Goal: Navigation & Orientation: Find specific page/section

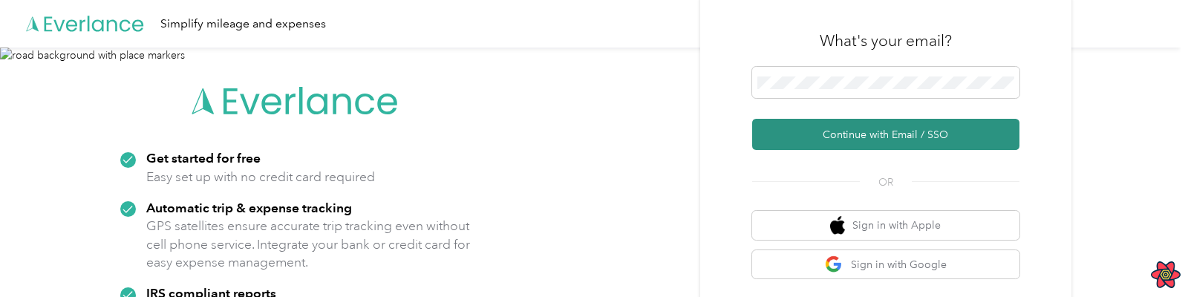
click at [822, 145] on button "Continue with Email / SSO" at bounding box center [885, 134] width 267 height 31
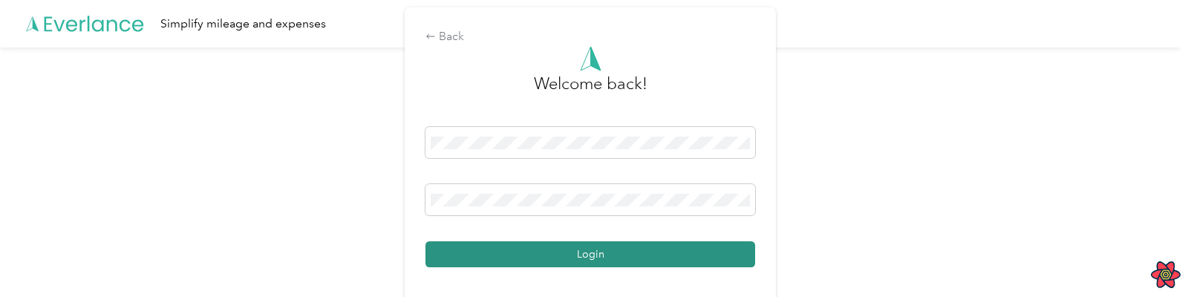
click at [525, 263] on button "Login" at bounding box center [590, 254] width 330 height 26
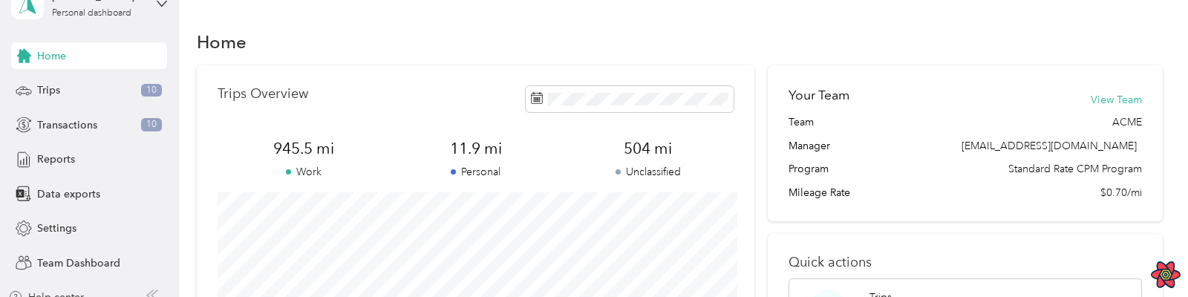
scroll to position [51, 0]
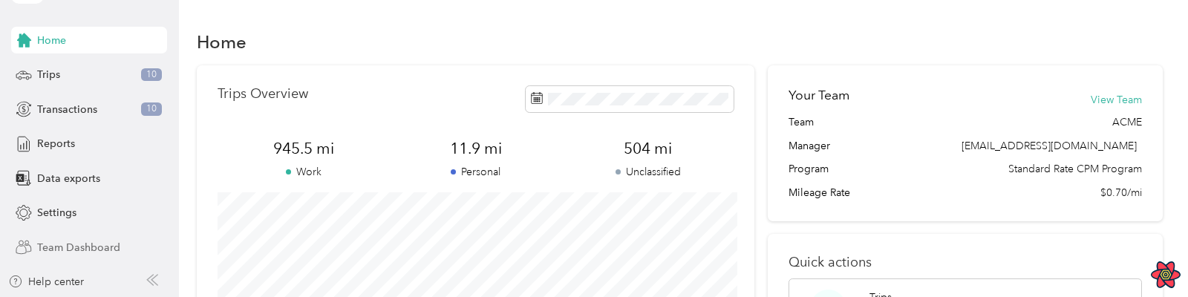
click at [89, 249] on span "Team Dashboard" at bounding box center [78, 248] width 83 height 16
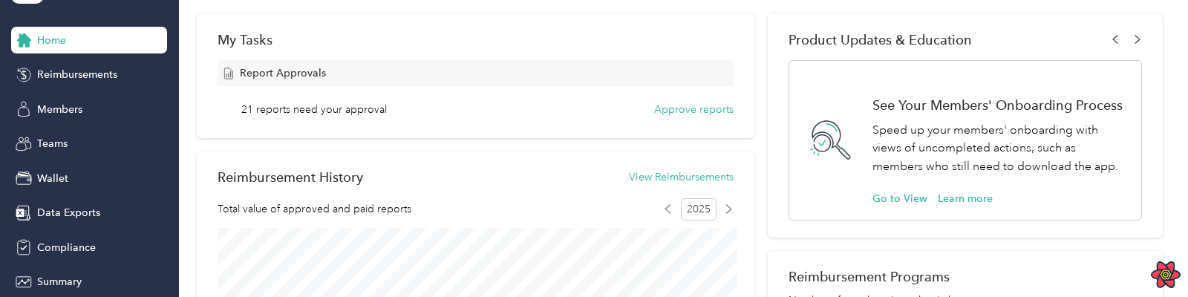
scroll to position [55, 0]
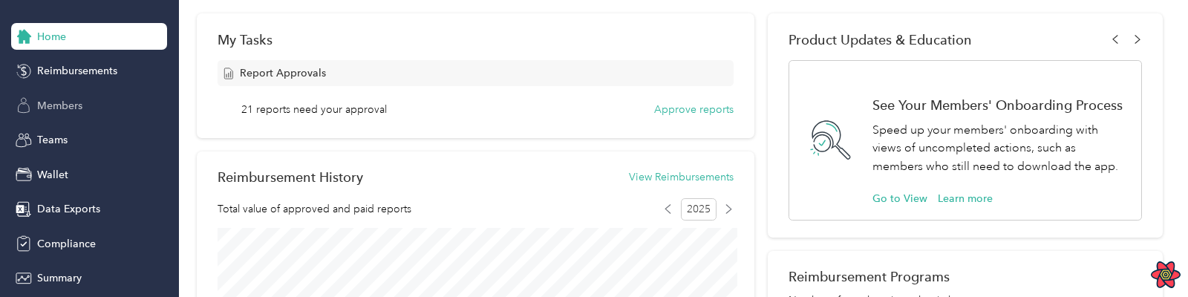
click at [70, 105] on span "Members" at bounding box center [59, 106] width 45 height 16
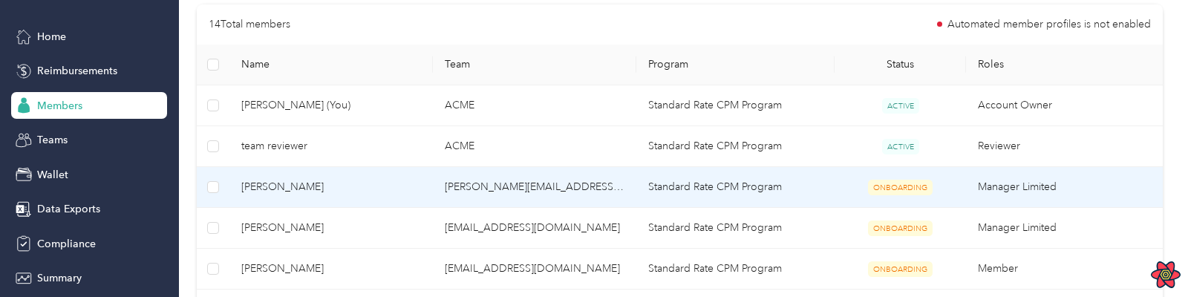
scroll to position [308, 0]
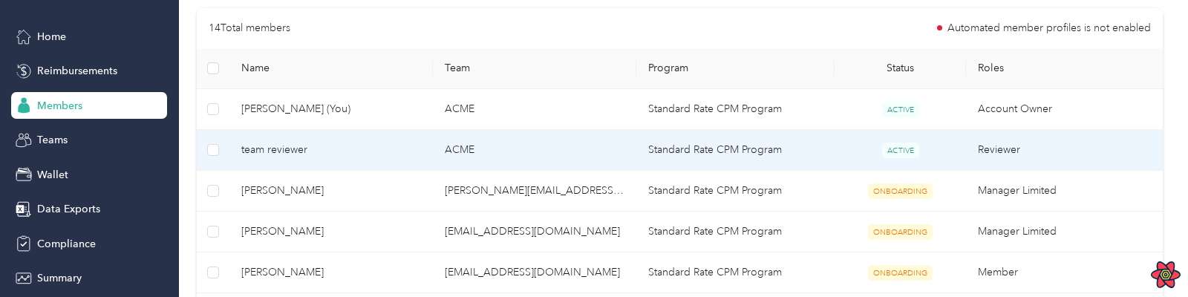
click at [294, 155] on span "team reviewer" at bounding box center [331, 150] width 180 height 16
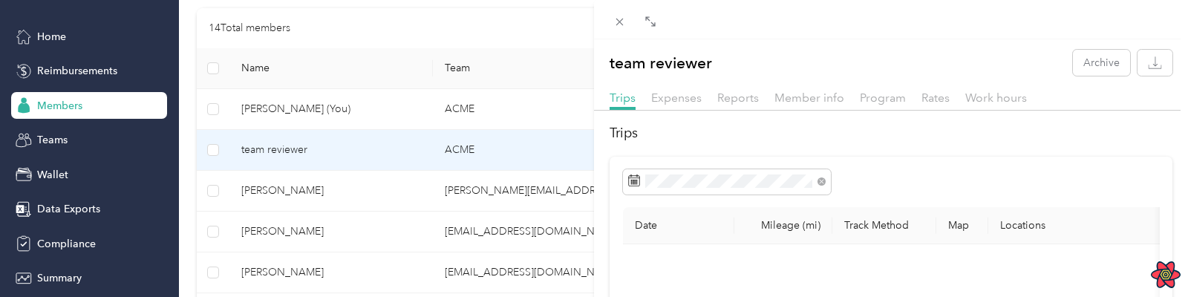
click at [94, 141] on div "team reviewer Archive Trips Expenses Reports Member info Program Rates Work hou…" at bounding box center [594, 148] width 1188 height 297
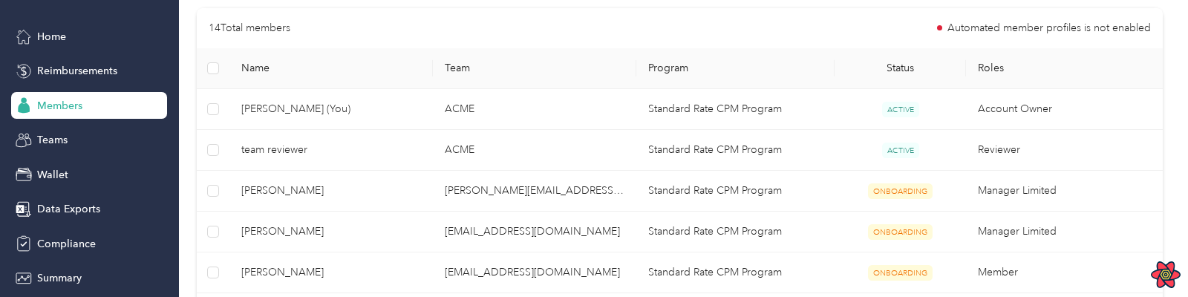
click at [71, 142] on div at bounding box center [594, 148] width 1188 height 297
click at [67, 143] on span "Teams" at bounding box center [52, 140] width 30 height 16
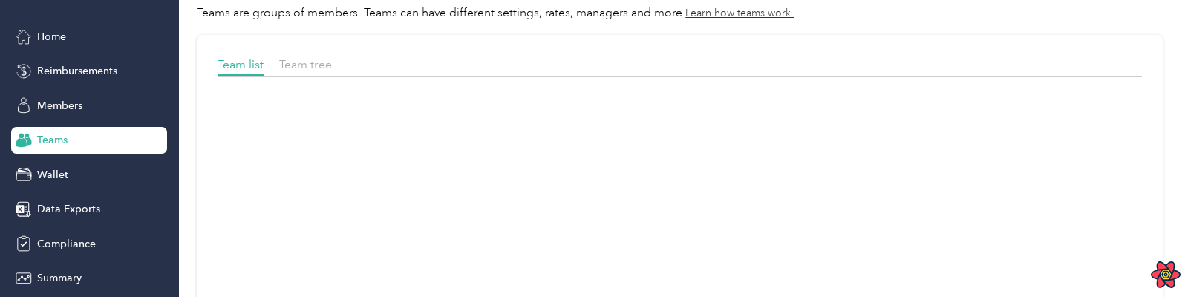
scroll to position [308, 0]
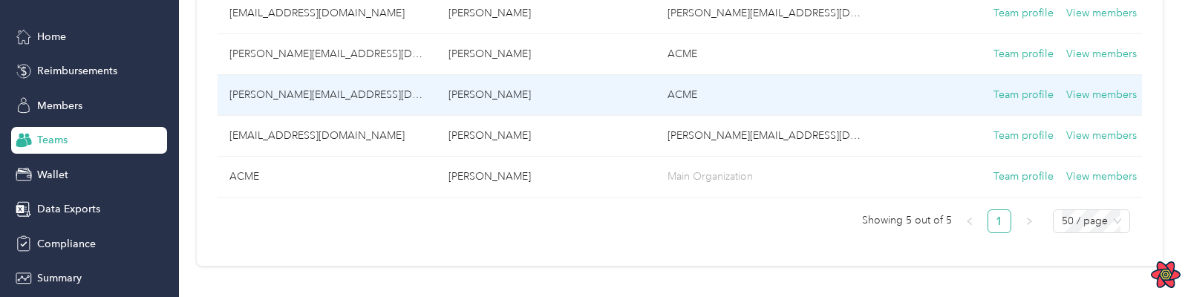
click at [300, 98] on td "[PERSON_NAME][EMAIL_ADDRESS][DOMAIN_NAME]" at bounding box center [326, 95] width 219 height 41
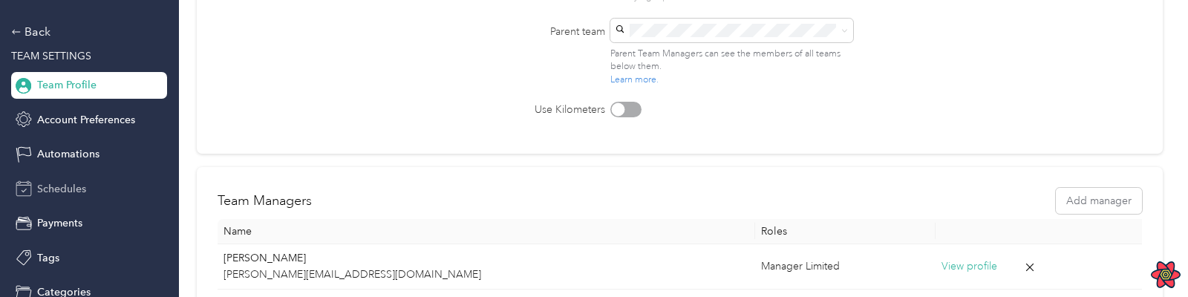
scroll to position [225, 0]
click at [97, 155] on span "Automations" at bounding box center [68, 154] width 62 height 16
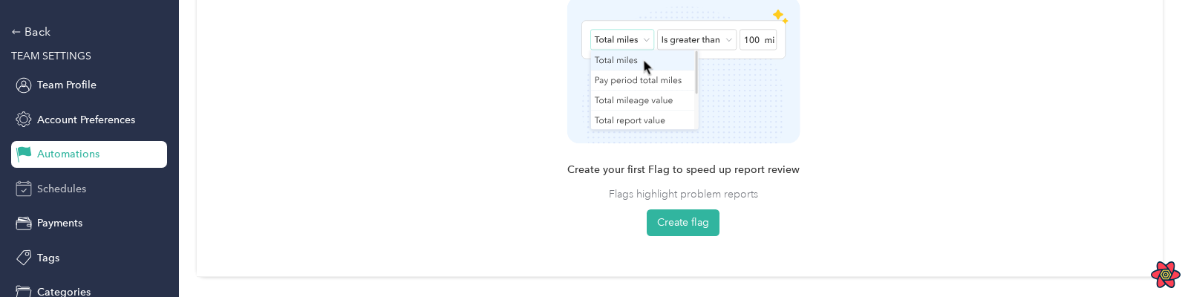
click at [69, 190] on span "Schedules" at bounding box center [61, 189] width 49 height 16
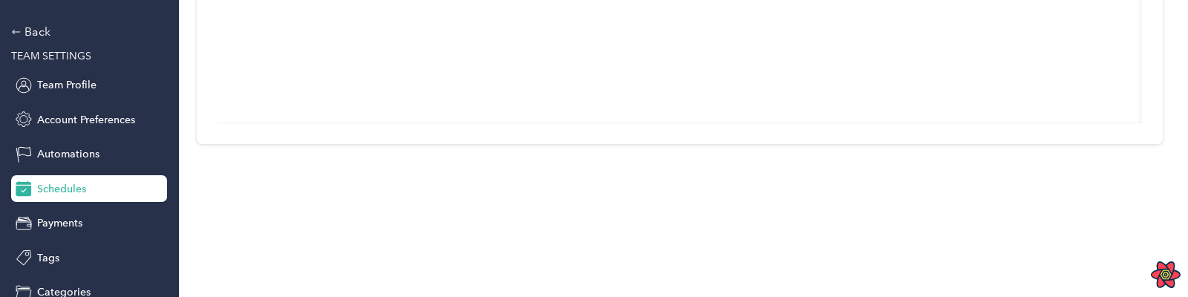
scroll to position [365, 0]
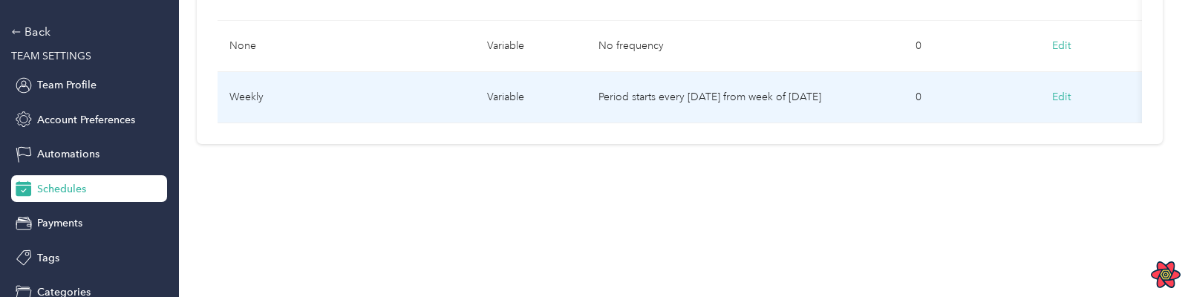
click at [263, 93] on td "Weekly" at bounding box center [346, 97] width 258 height 51
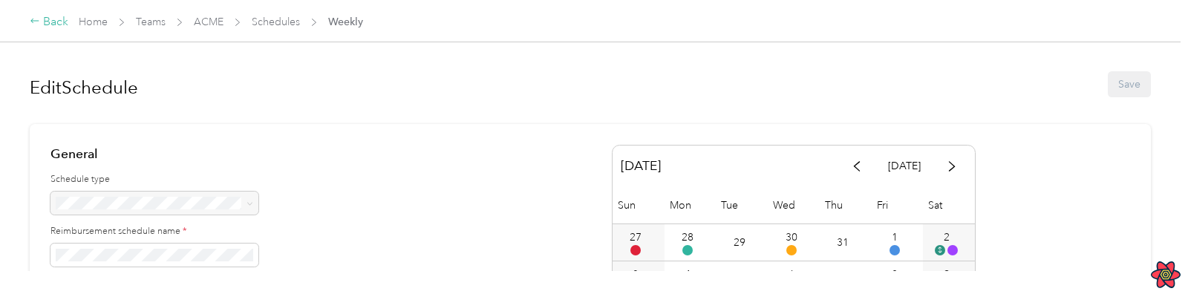
click at [54, 19] on div "Back" at bounding box center [49, 22] width 39 height 18
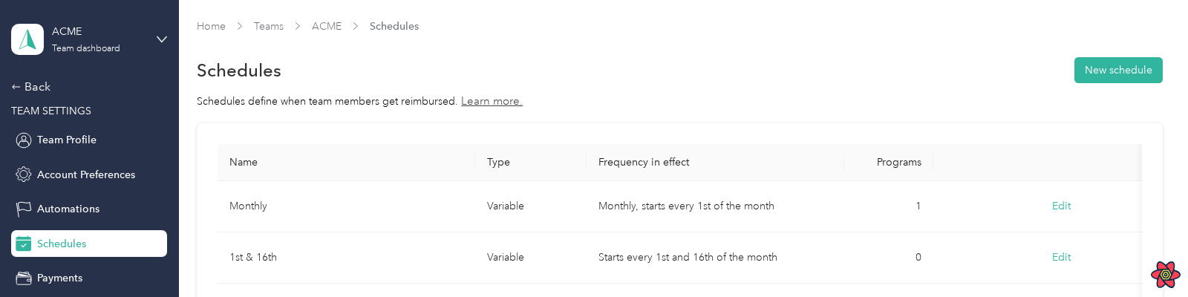
click at [85, 106] on span "TEAM SETTINGS" at bounding box center [51, 111] width 80 height 13
click at [82, 135] on span "Team Profile" at bounding box center [66, 140] width 59 height 16
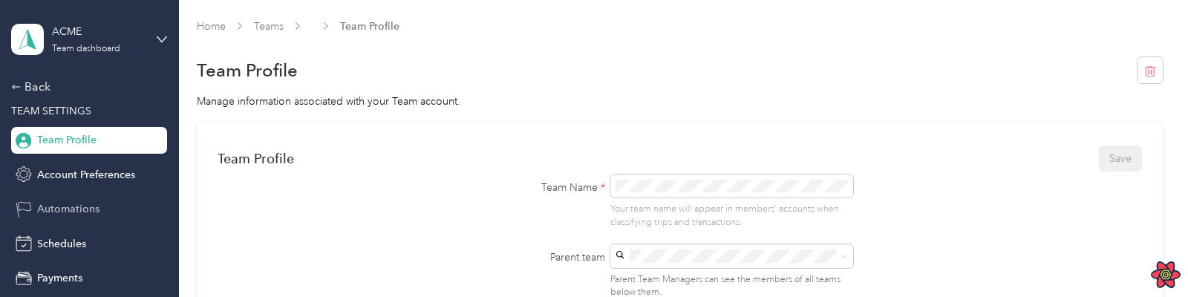
click at [81, 212] on span "Automations" at bounding box center [68, 209] width 62 height 16
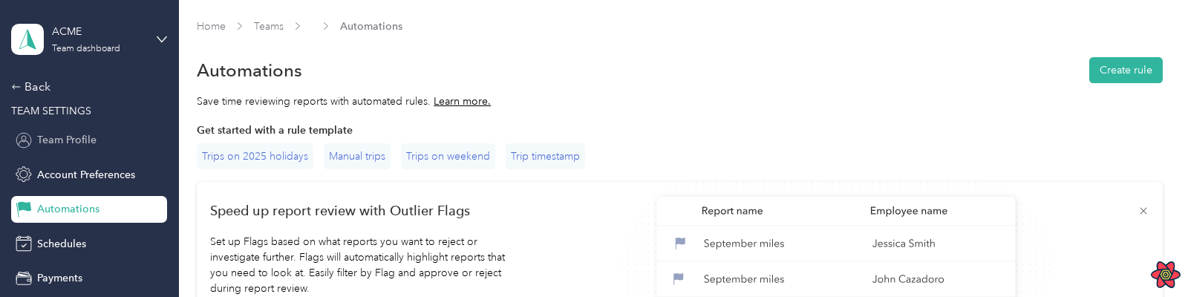
click at [82, 137] on span "Team Profile" at bounding box center [66, 140] width 59 height 16
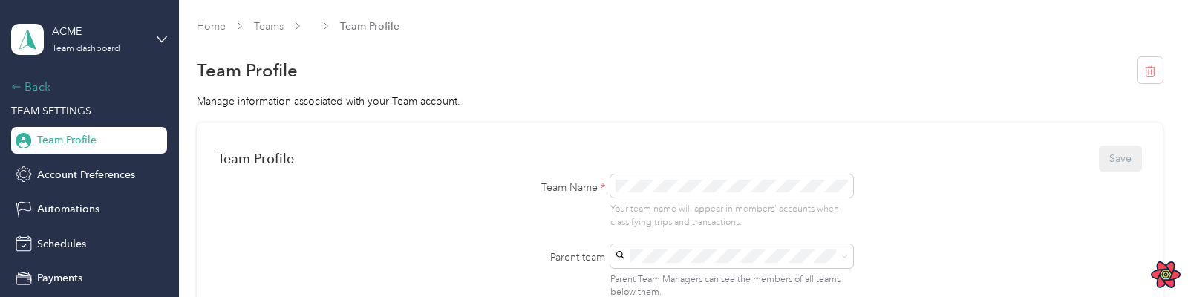
click at [21, 85] on icon at bounding box center [16, 87] width 10 height 10
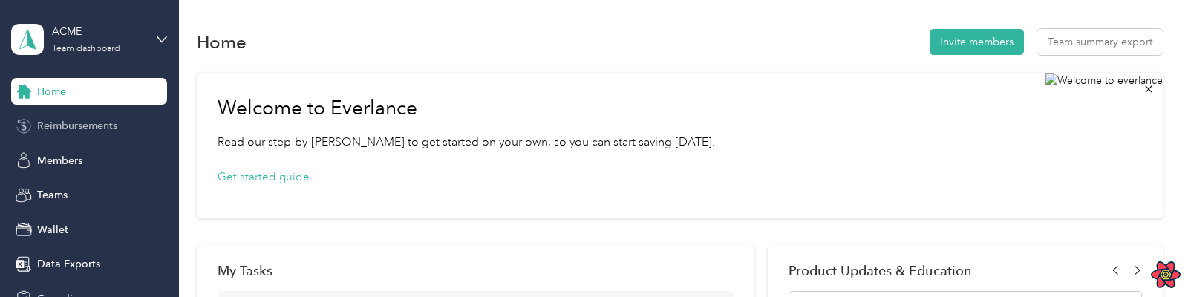
click at [60, 129] on span "Reimbursements" at bounding box center [77, 126] width 80 height 16
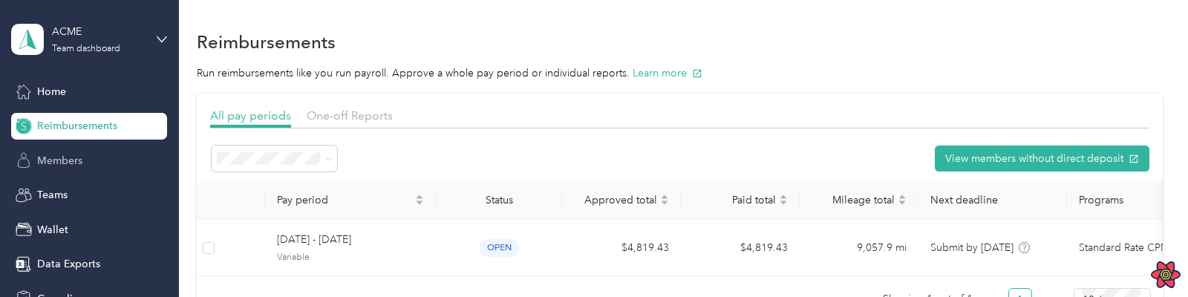
click at [59, 158] on span "Members" at bounding box center [59, 161] width 45 height 16
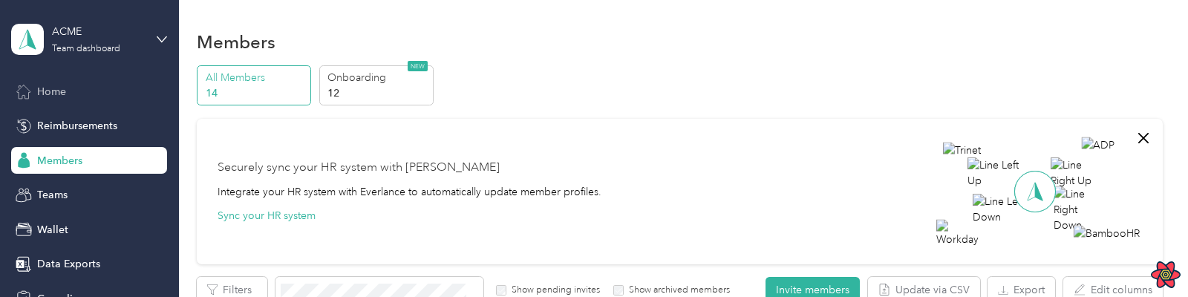
click at [57, 85] on span "Home" at bounding box center [51, 92] width 29 height 16
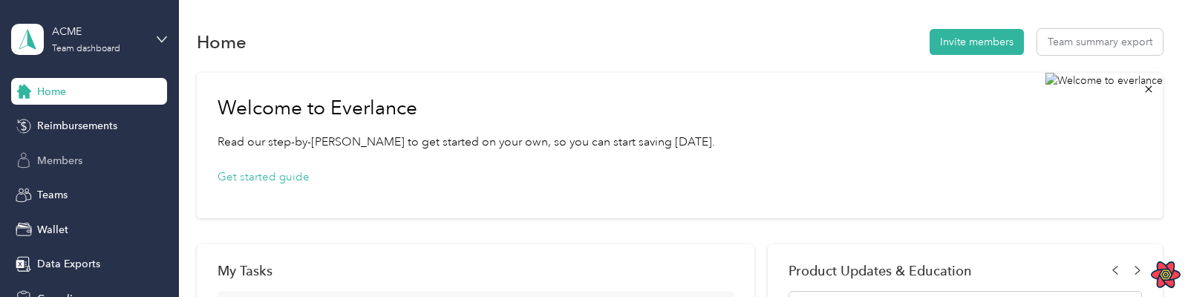
click at [58, 163] on span "Members" at bounding box center [59, 161] width 45 height 16
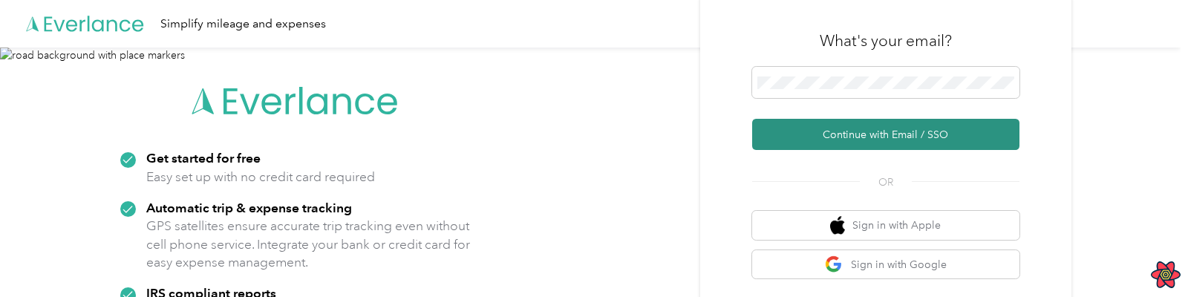
click at [853, 139] on button "Continue with Email / SSO" at bounding box center [885, 134] width 267 height 31
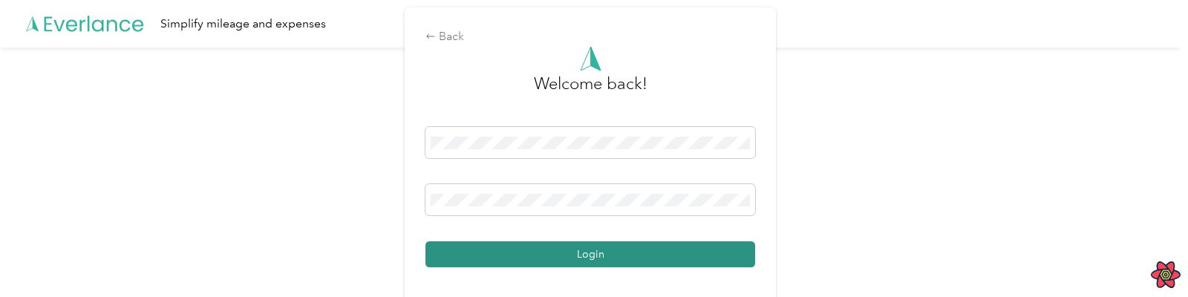
click at [546, 258] on button "Login" at bounding box center [590, 254] width 330 height 26
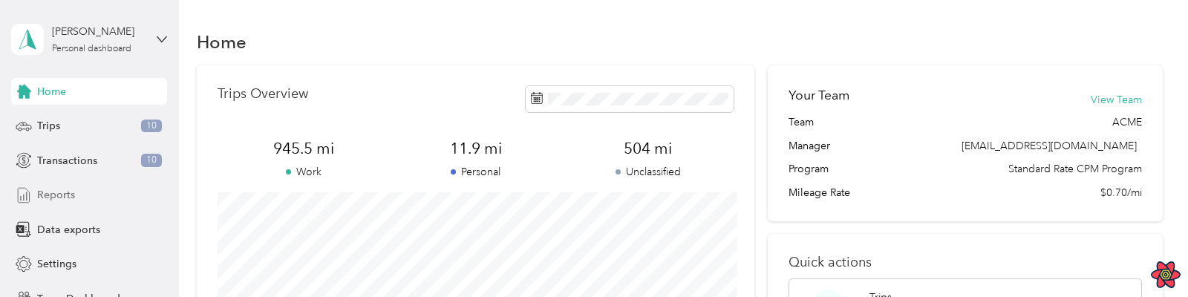
scroll to position [51, 0]
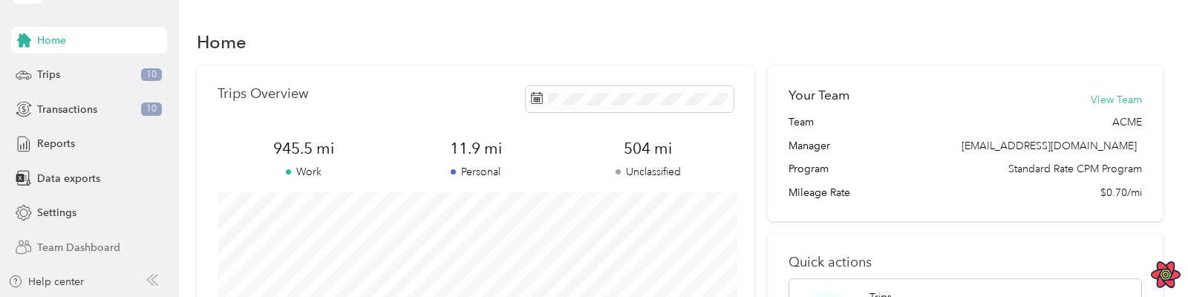
click at [70, 242] on span "Team Dashboard" at bounding box center [78, 248] width 83 height 16
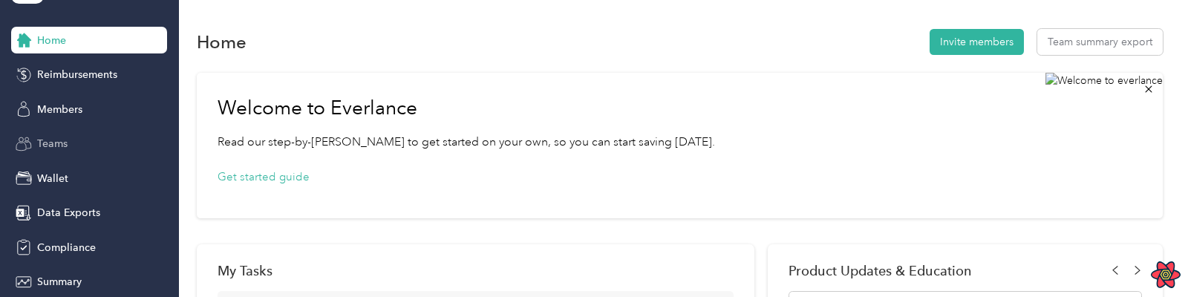
click at [56, 145] on span "Teams" at bounding box center [52, 144] width 30 height 16
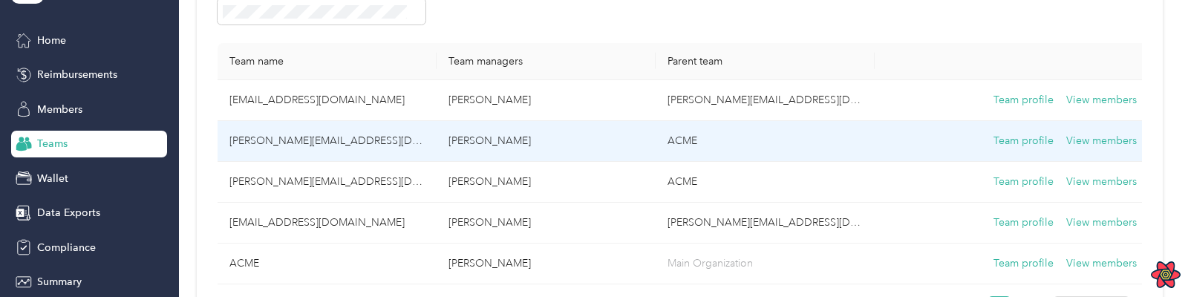
scroll to position [148, 0]
click at [299, 142] on td "[PERSON_NAME][EMAIL_ADDRESS][DOMAIN_NAME]" at bounding box center [326, 140] width 219 height 41
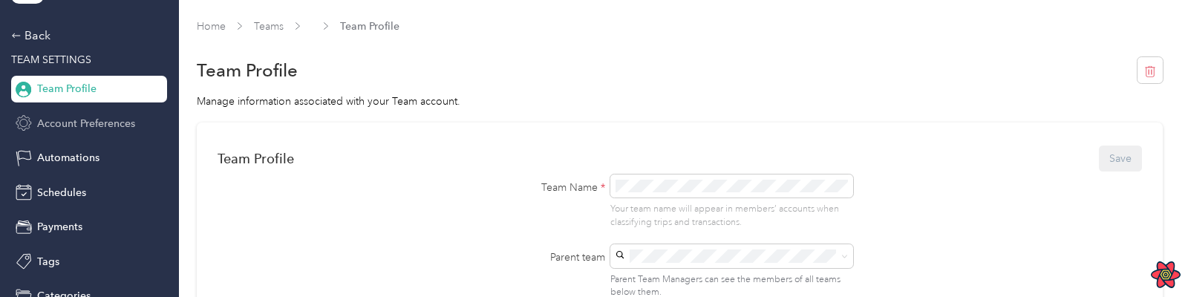
click at [91, 129] on span "Account Preferences" at bounding box center [86, 124] width 98 height 16
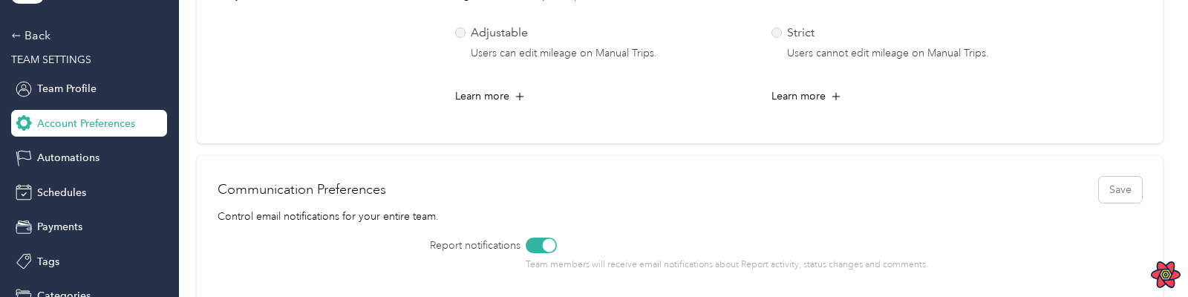
scroll to position [870, 0]
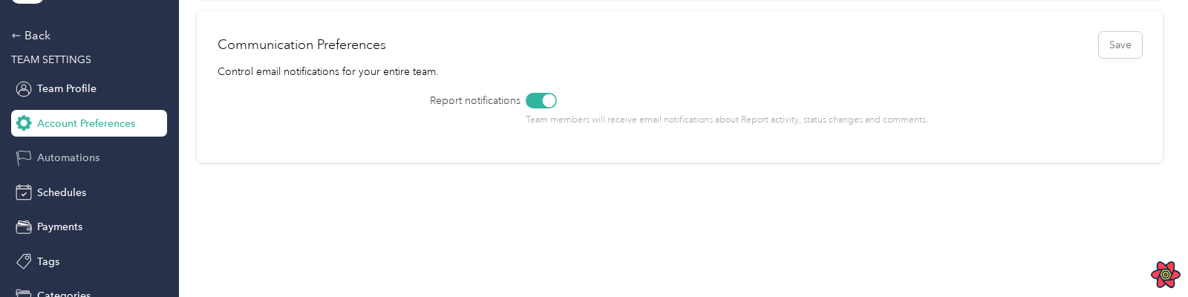
click at [68, 159] on span "Automations" at bounding box center [68, 158] width 62 height 16
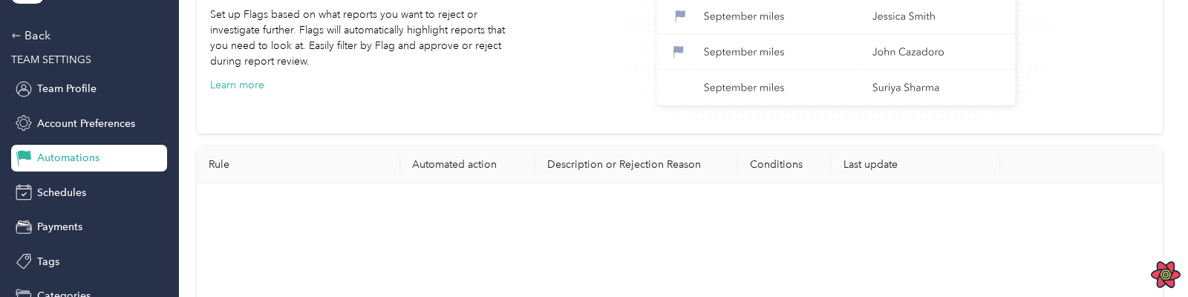
scroll to position [644, 0]
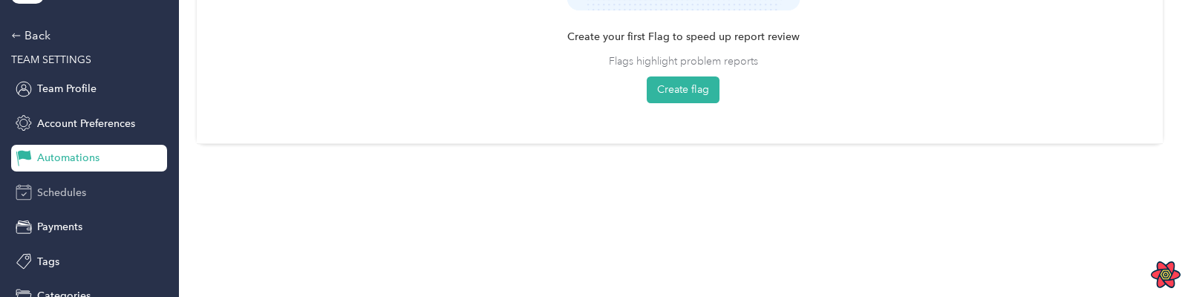
click at [56, 192] on span "Schedules" at bounding box center [61, 193] width 49 height 16
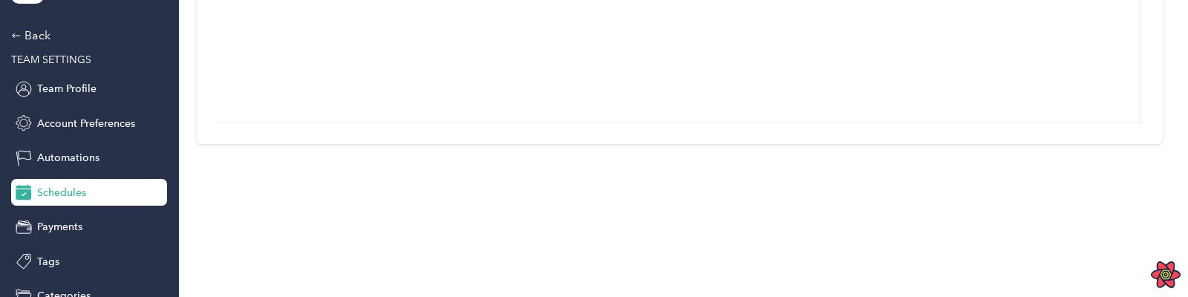
scroll to position [365, 0]
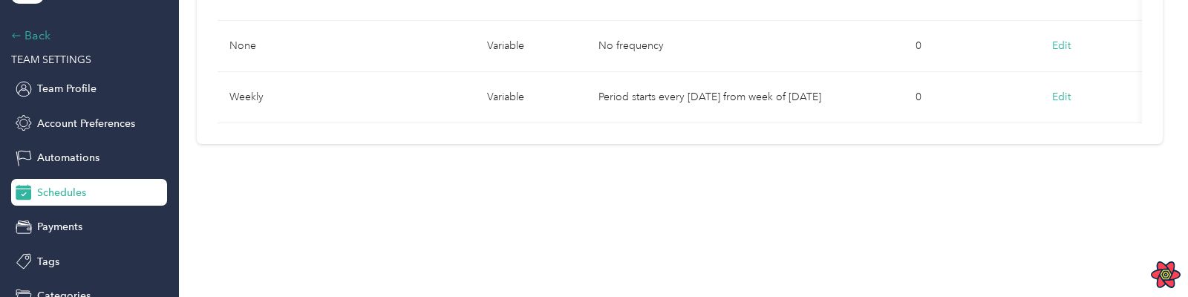
click at [38, 36] on div "Back" at bounding box center [85, 36] width 148 height 18
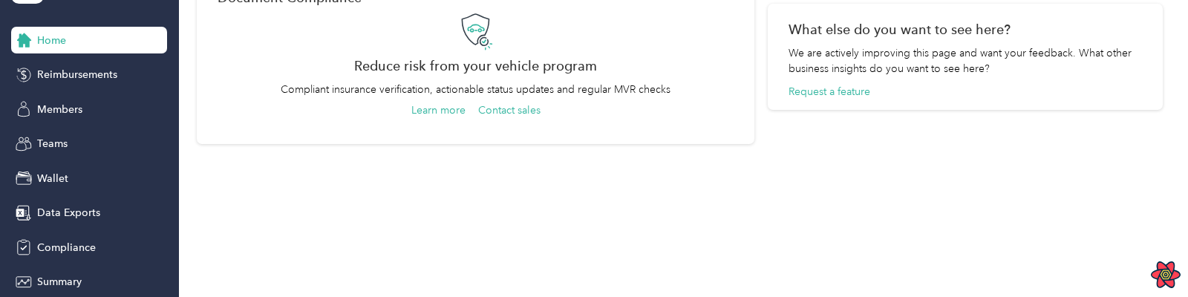
scroll to position [810, 0]
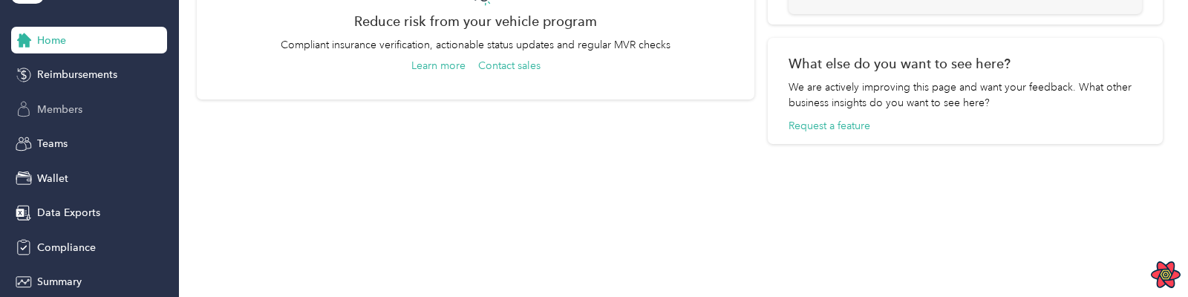
click at [59, 108] on span "Members" at bounding box center [59, 110] width 45 height 16
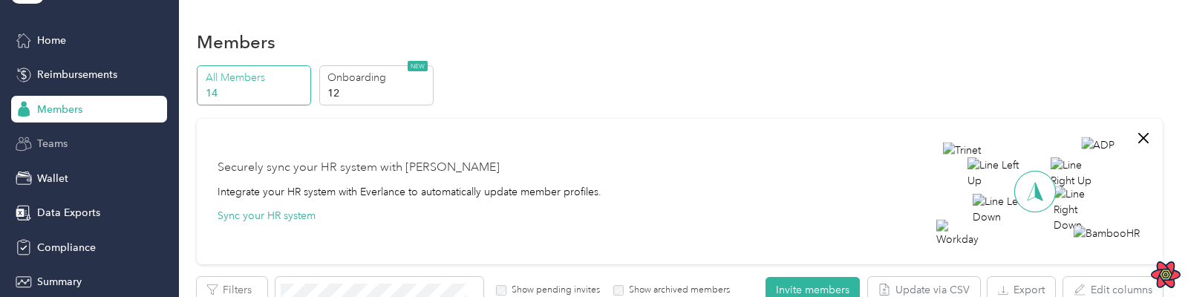
click at [47, 145] on span "Teams" at bounding box center [52, 144] width 30 height 16
